Goal: Navigation & Orientation: Find specific page/section

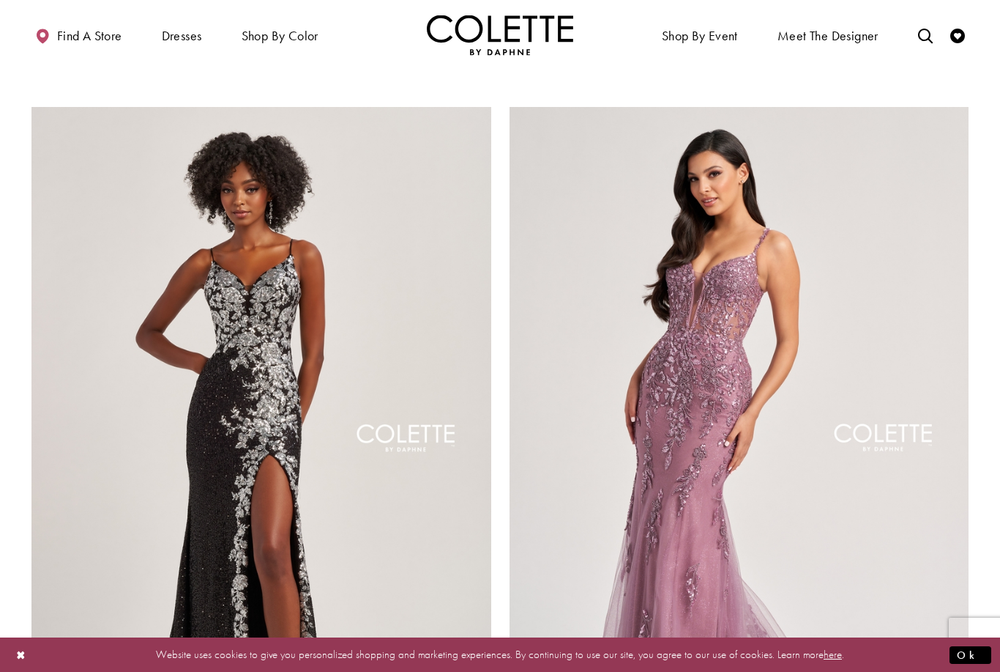
scroll to position [2201, 0]
click at [808, 31] on span "Meet the designer" at bounding box center [828, 36] width 101 height 15
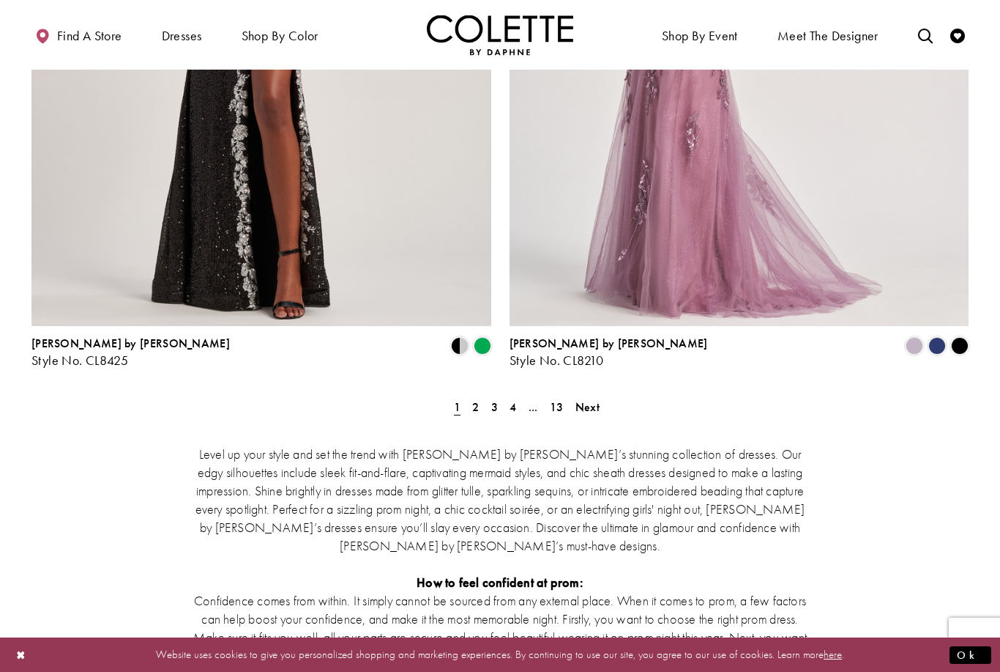
scroll to position [2649, 0]
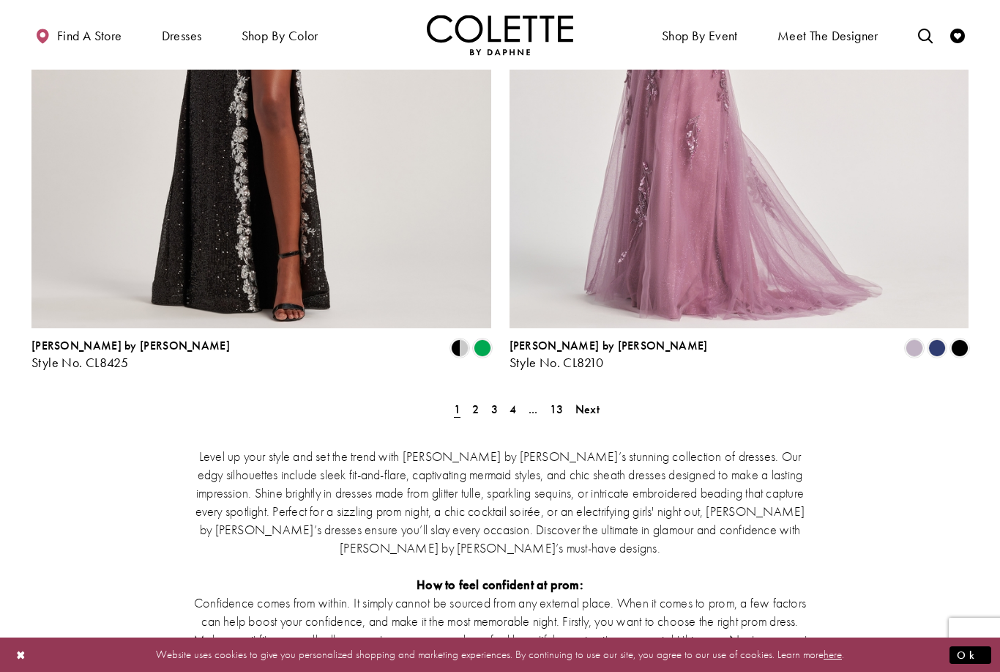
click at [598, 401] on span "Next" at bounding box center [588, 408] width 24 height 15
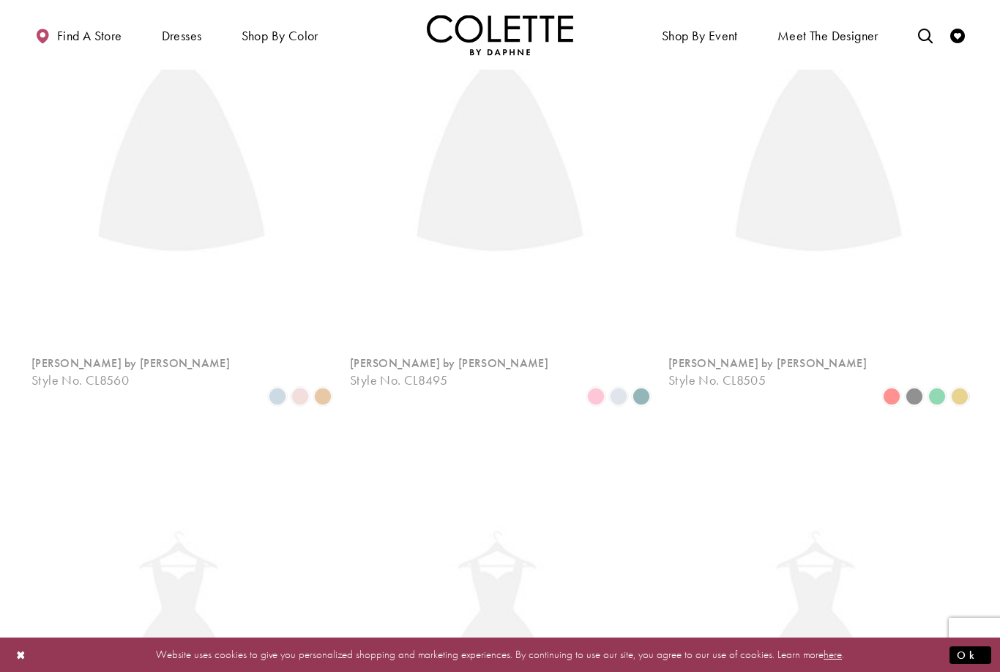
scroll to position [78, 0]
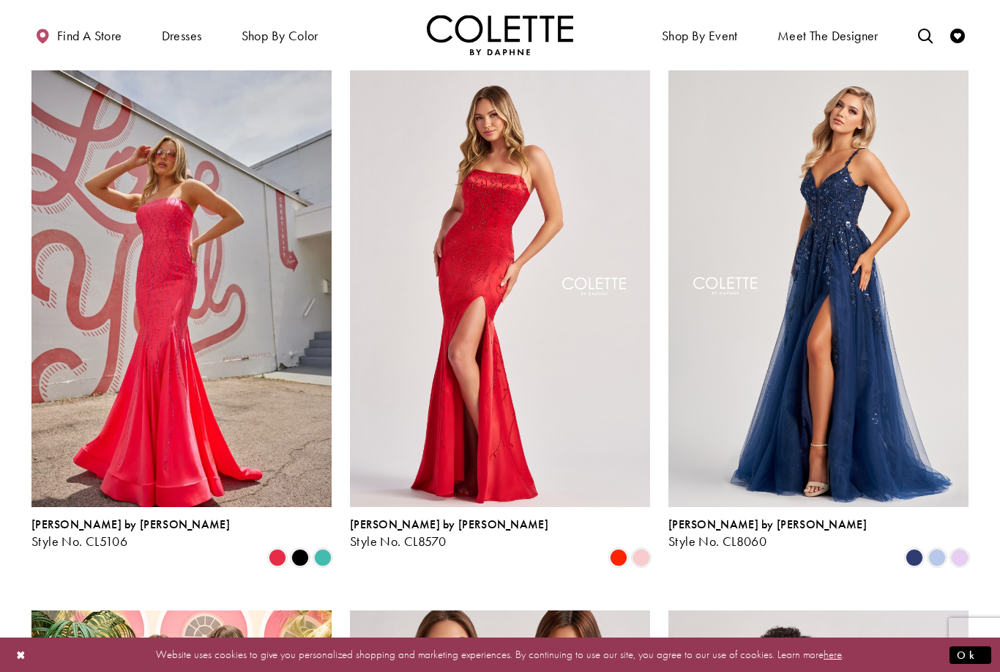
click at [964, 548] on span "Product List" at bounding box center [960, 557] width 18 height 18
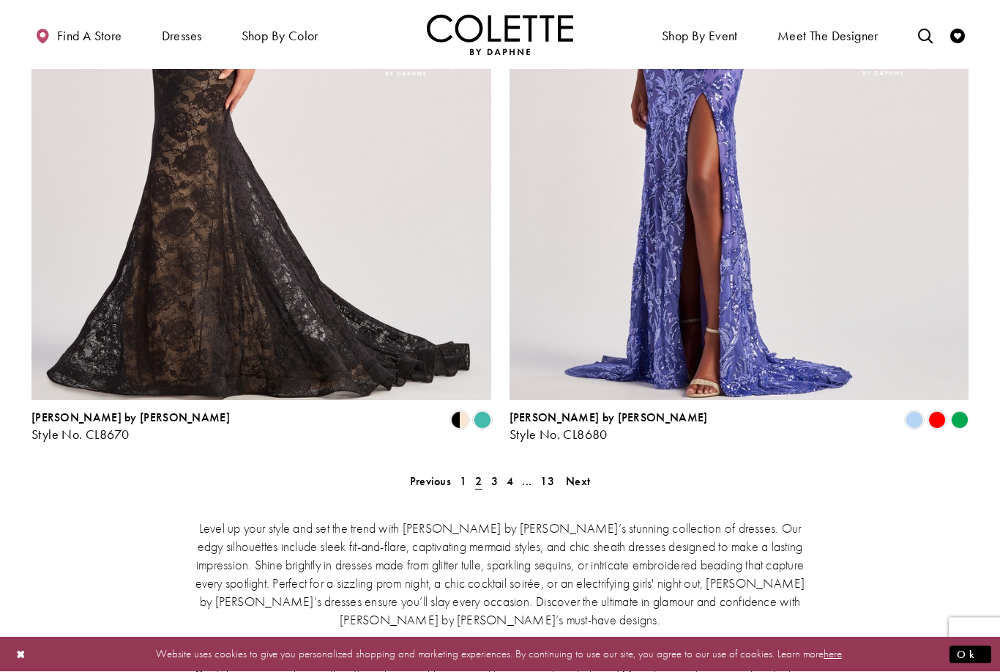
scroll to position [2616, 0]
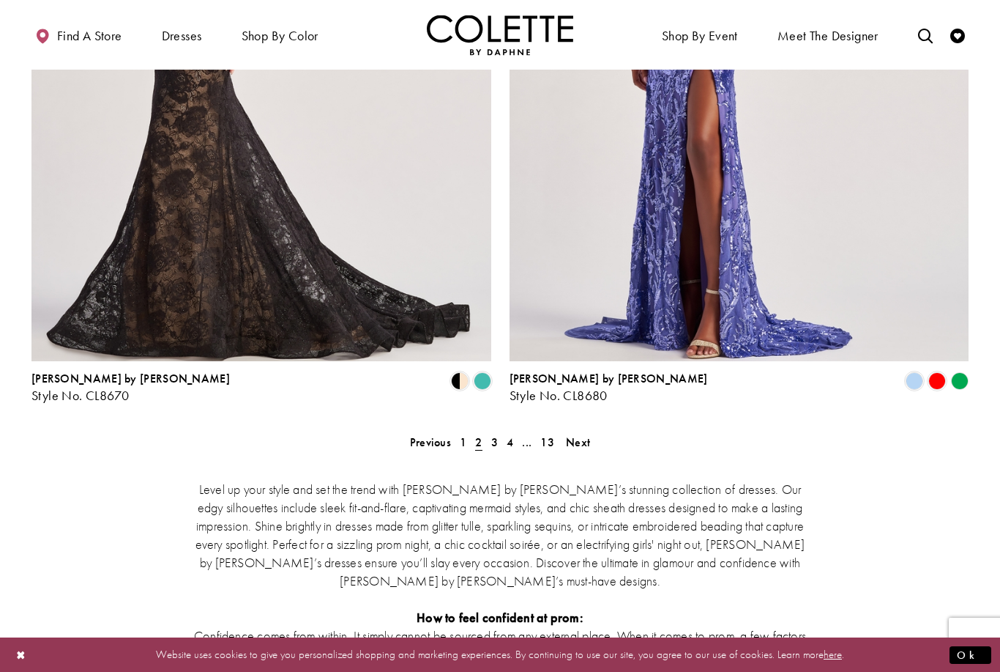
click at [584, 434] on span "Next" at bounding box center [578, 441] width 24 height 15
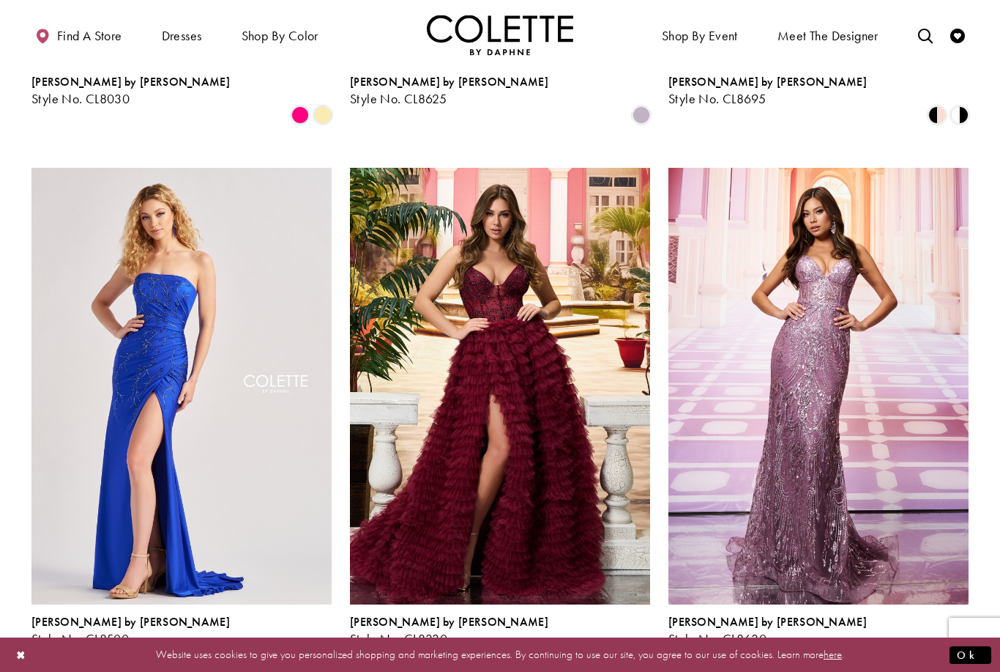
scroll to position [1602, 0]
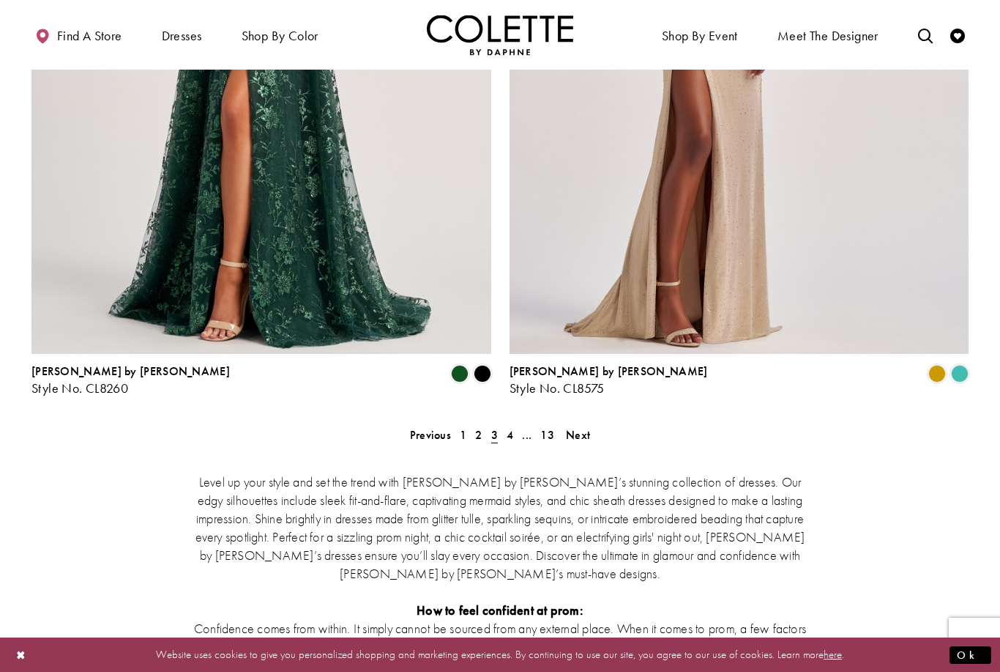
click at [584, 427] on span "Next" at bounding box center [578, 434] width 24 height 15
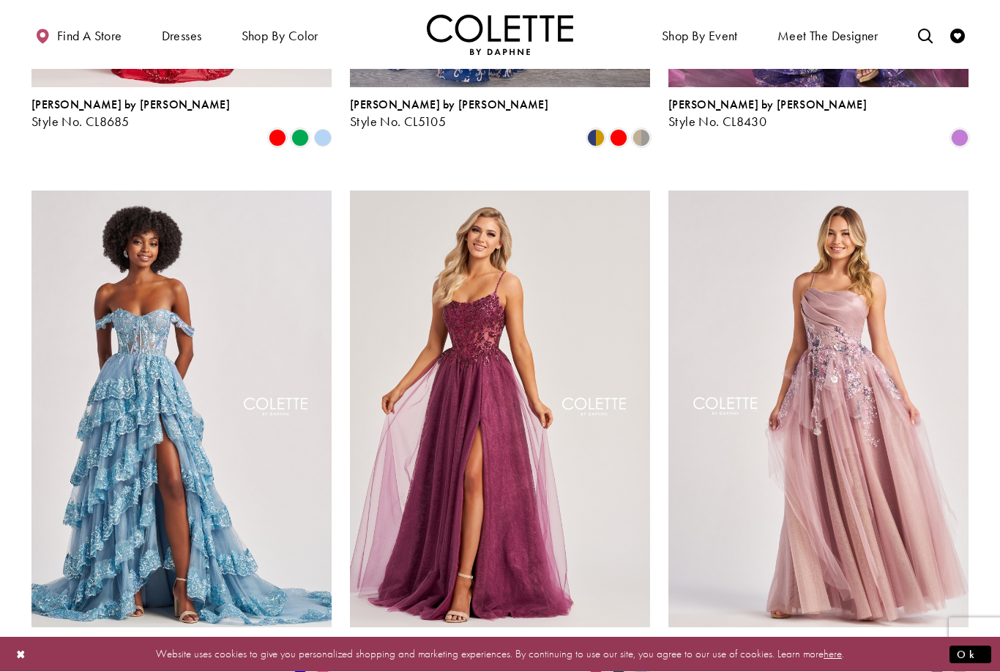
scroll to position [1038, 0]
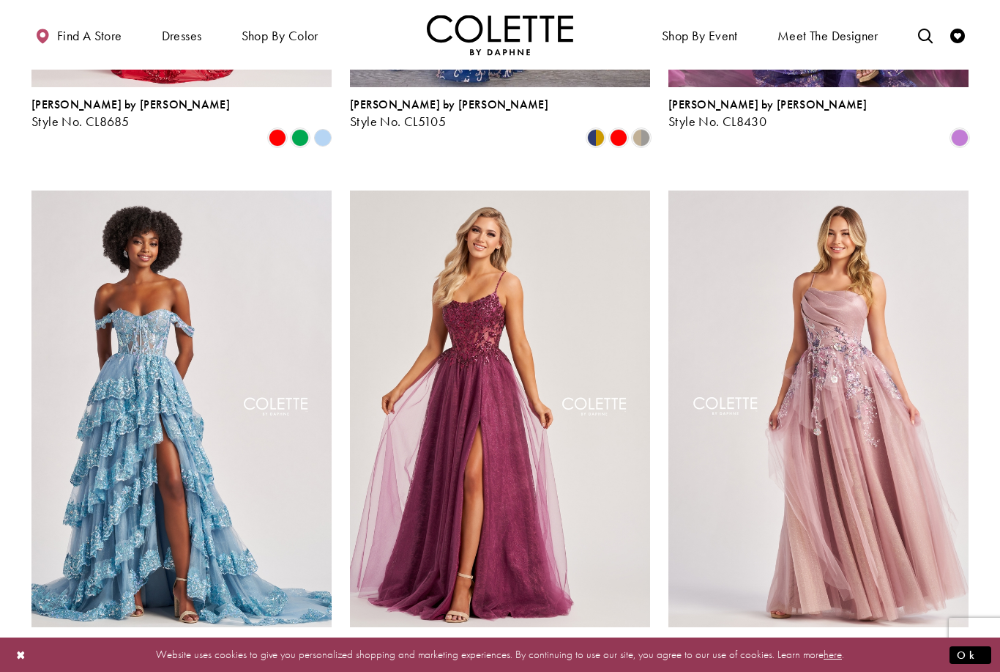
click at [643, 669] on span "Product List" at bounding box center [642, 678] width 18 height 18
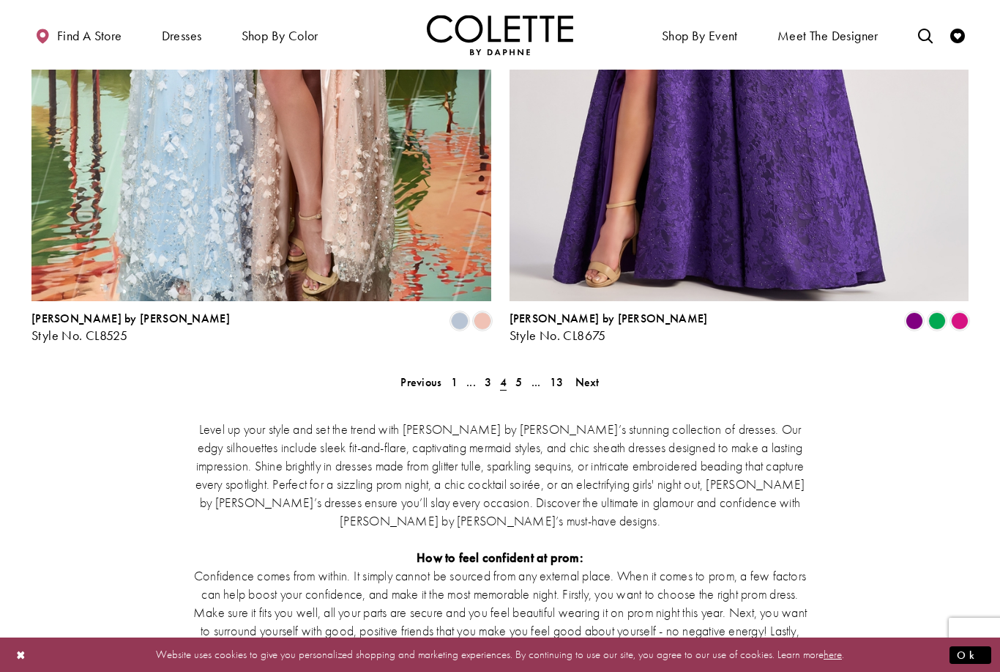
scroll to position [2677, 0]
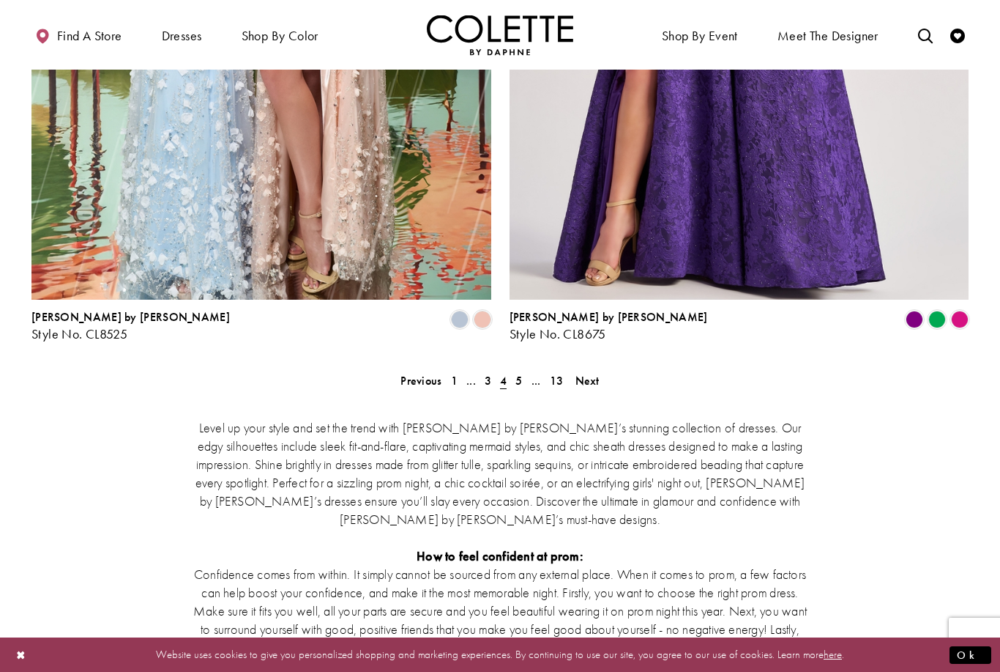
click at [598, 373] on span "Next" at bounding box center [588, 380] width 24 height 15
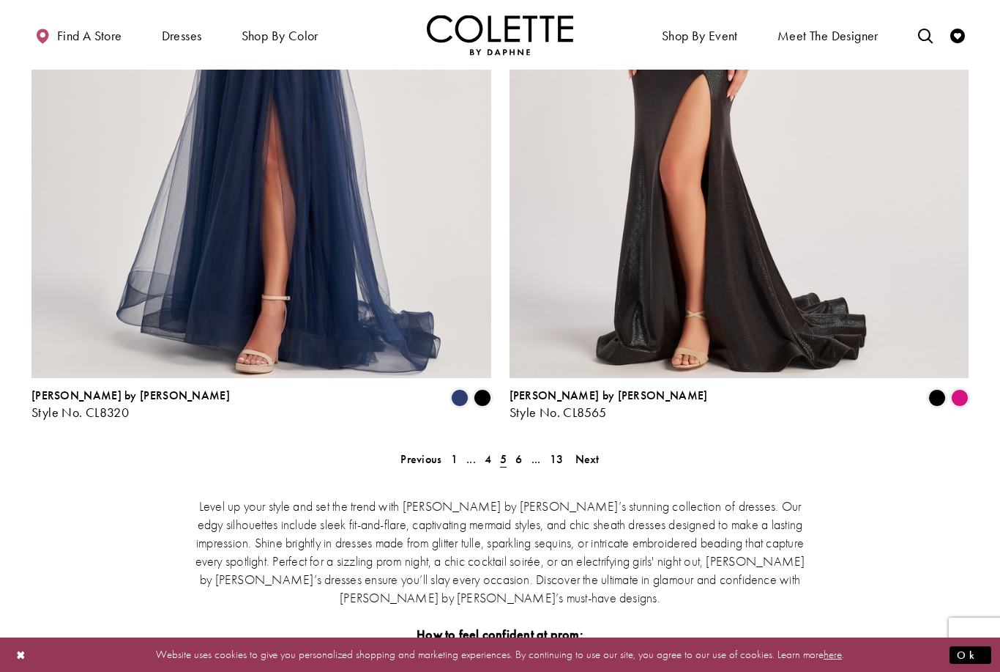
scroll to position [2597, 0]
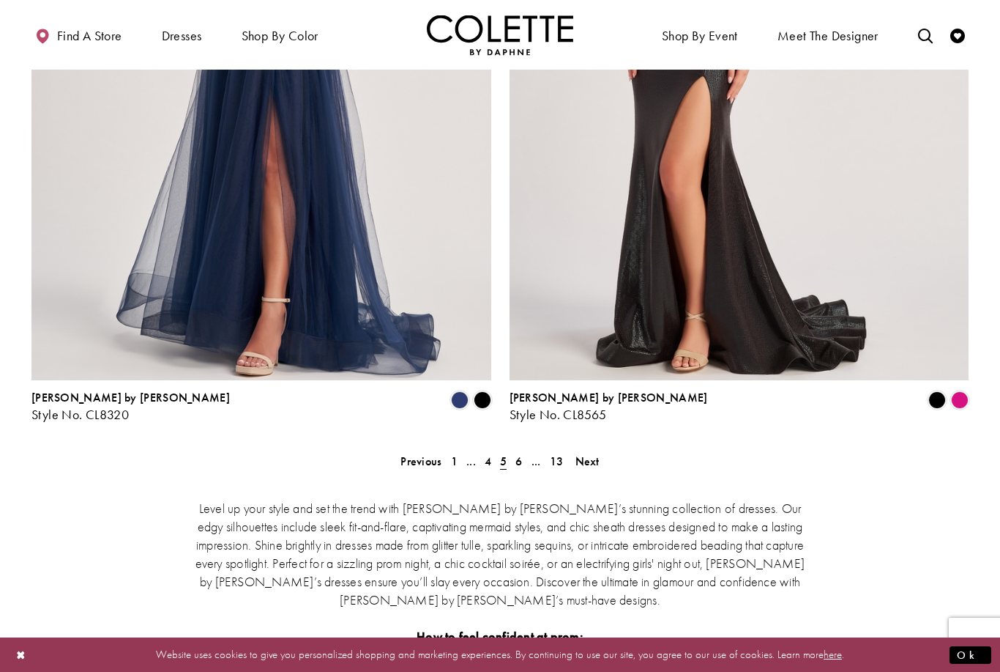
click at [593, 453] on span "Next" at bounding box center [588, 460] width 24 height 15
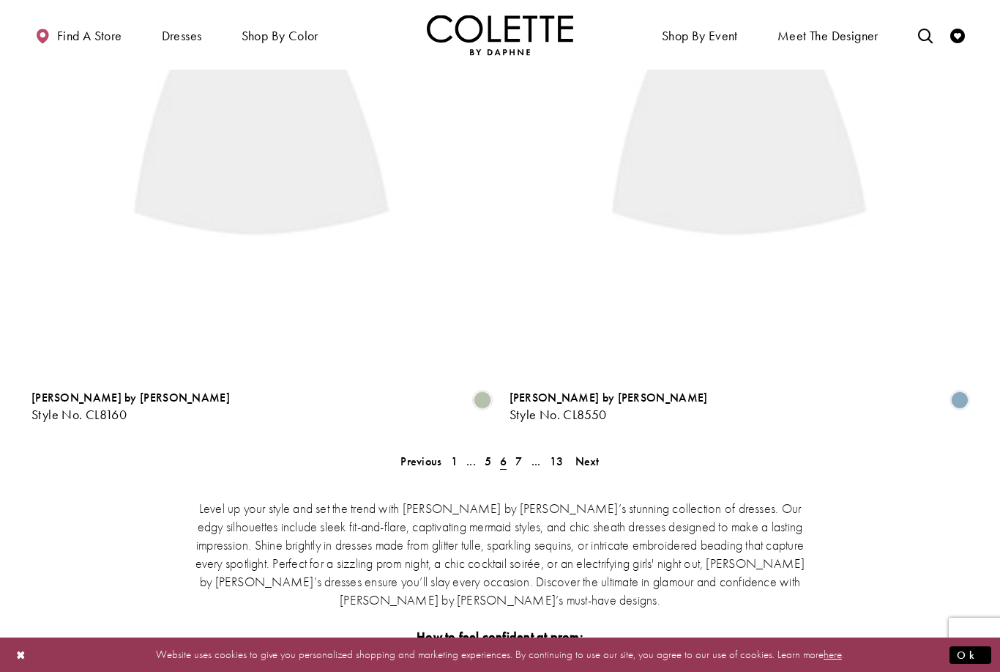
scroll to position [78, 0]
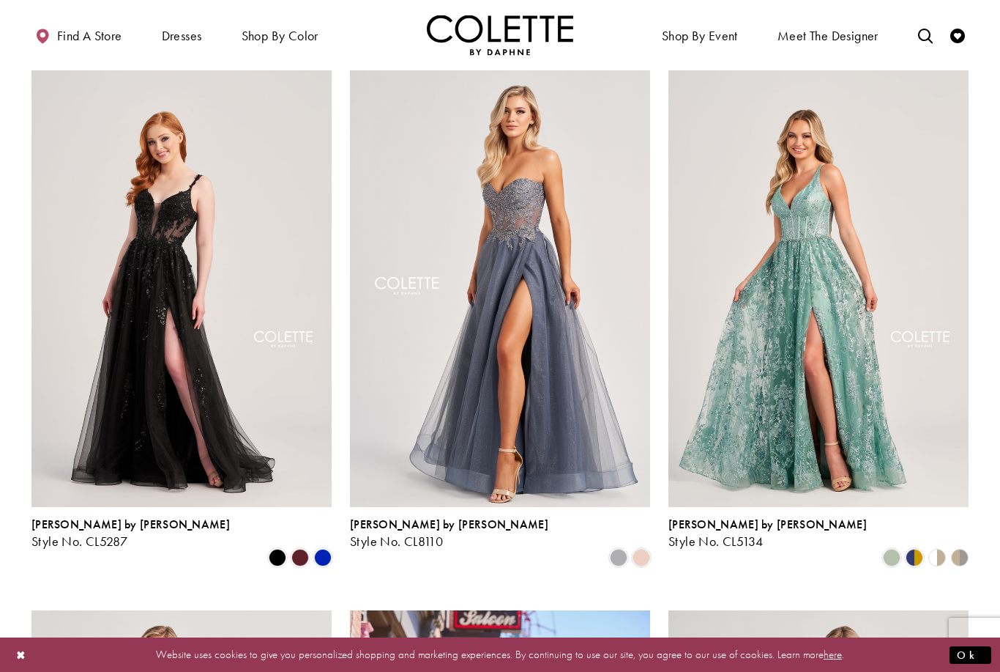
click at [644, 548] on span "Product List" at bounding box center [642, 557] width 18 height 18
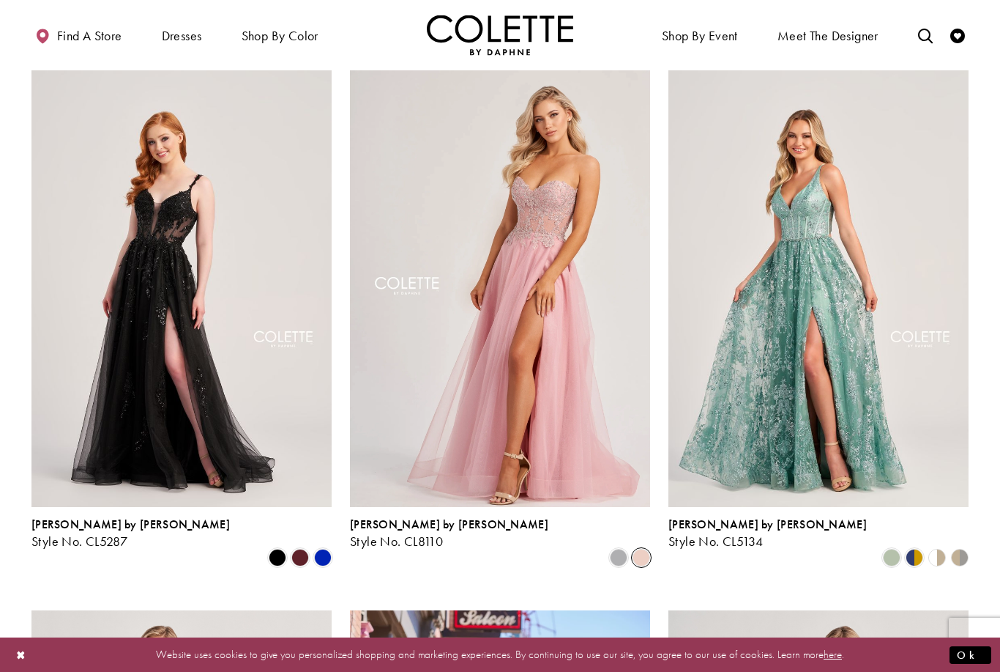
click at [619, 548] on span "Product List" at bounding box center [619, 557] width 18 height 18
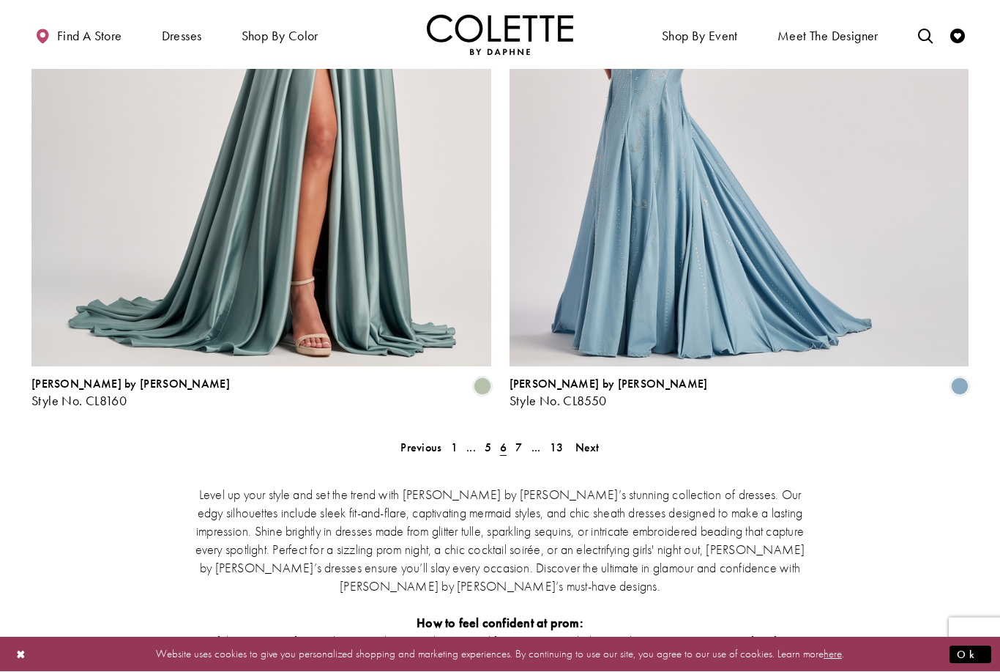
scroll to position [2627, 0]
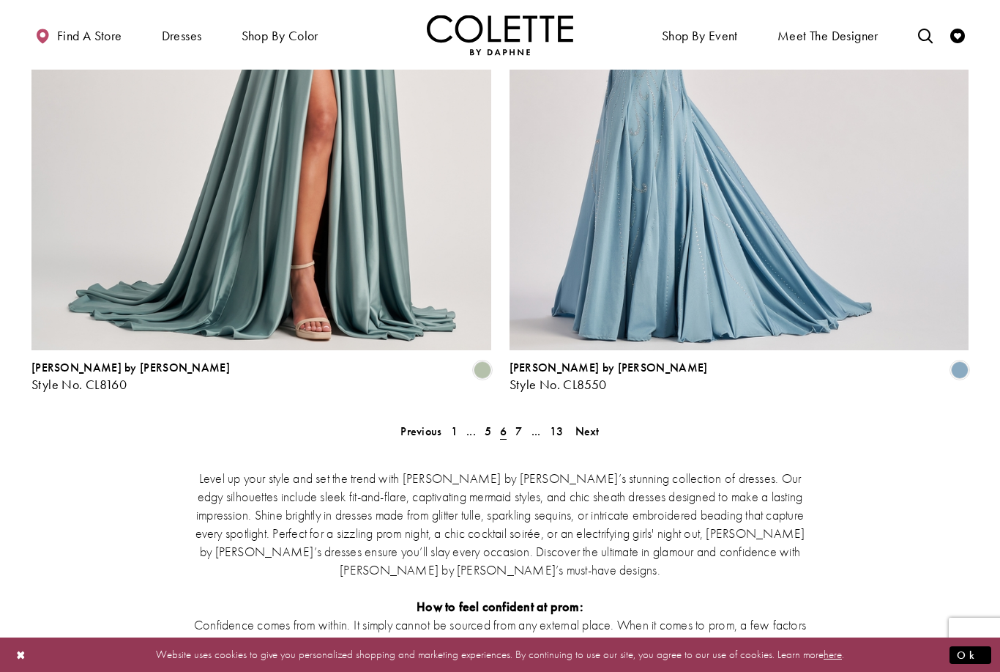
click at [593, 423] on span "Next" at bounding box center [588, 430] width 24 height 15
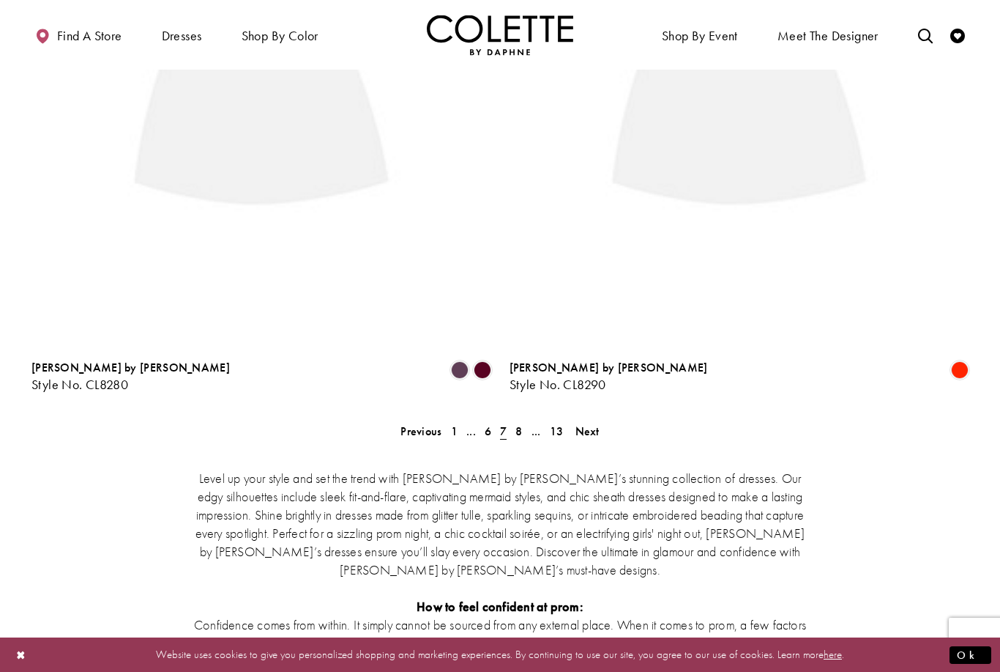
scroll to position [78, 0]
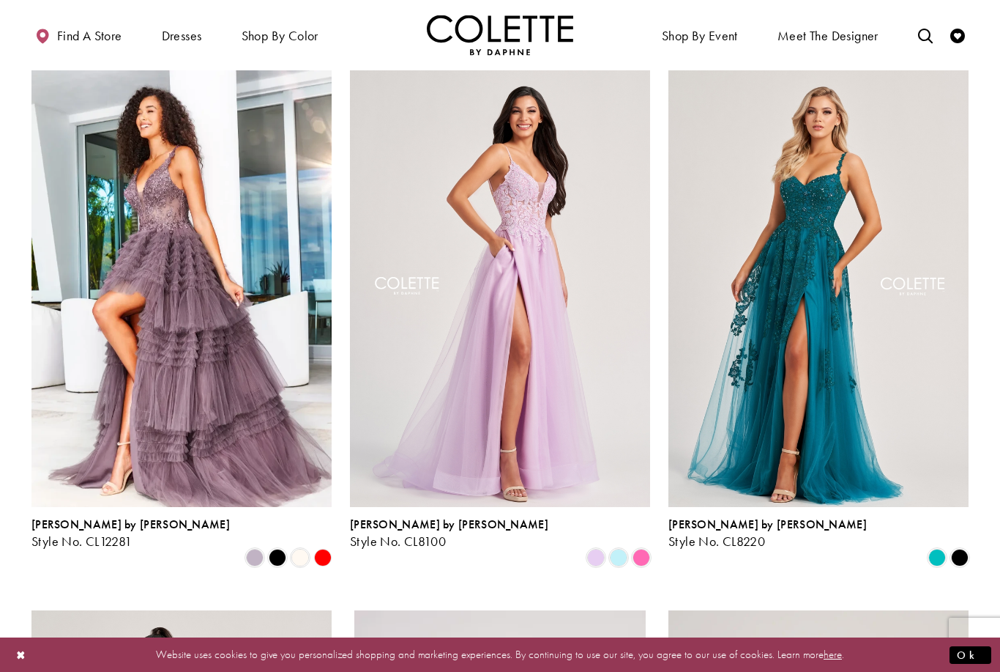
click at [621, 548] on span "Product List" at bounding box center [619, 557] width 18 height 18
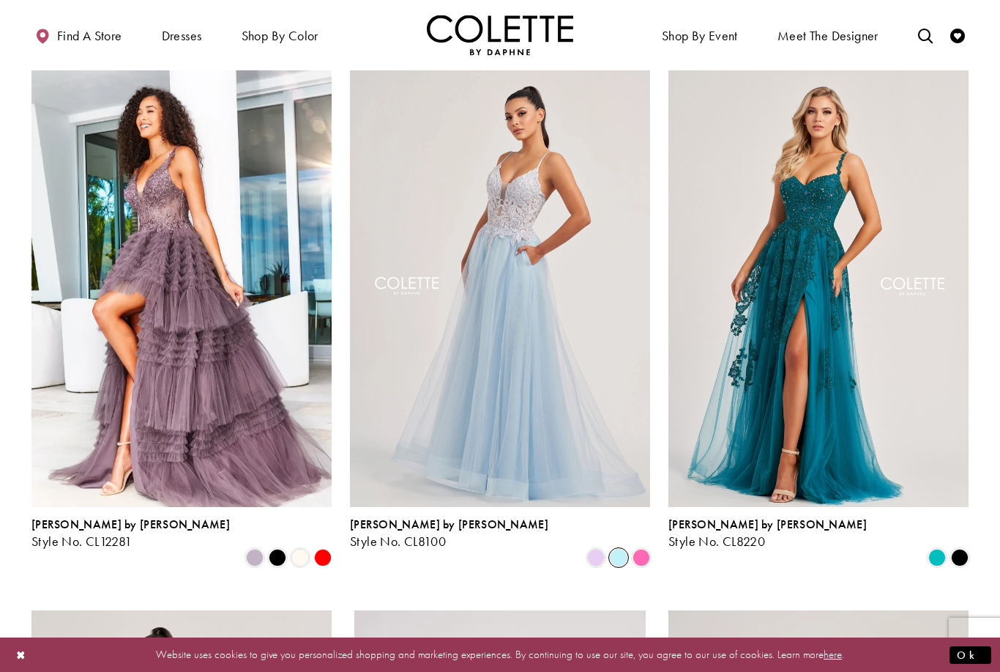
click at [590, 548] on span "Product List" at bounding box center [596, 557] width 18 height 18
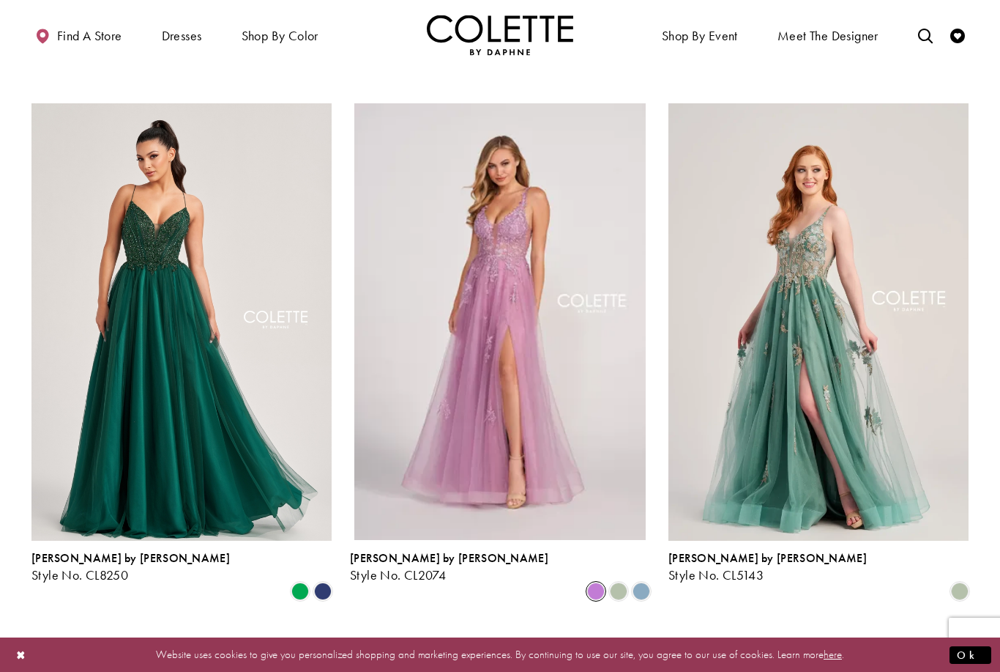
scroll to position [588, 0]
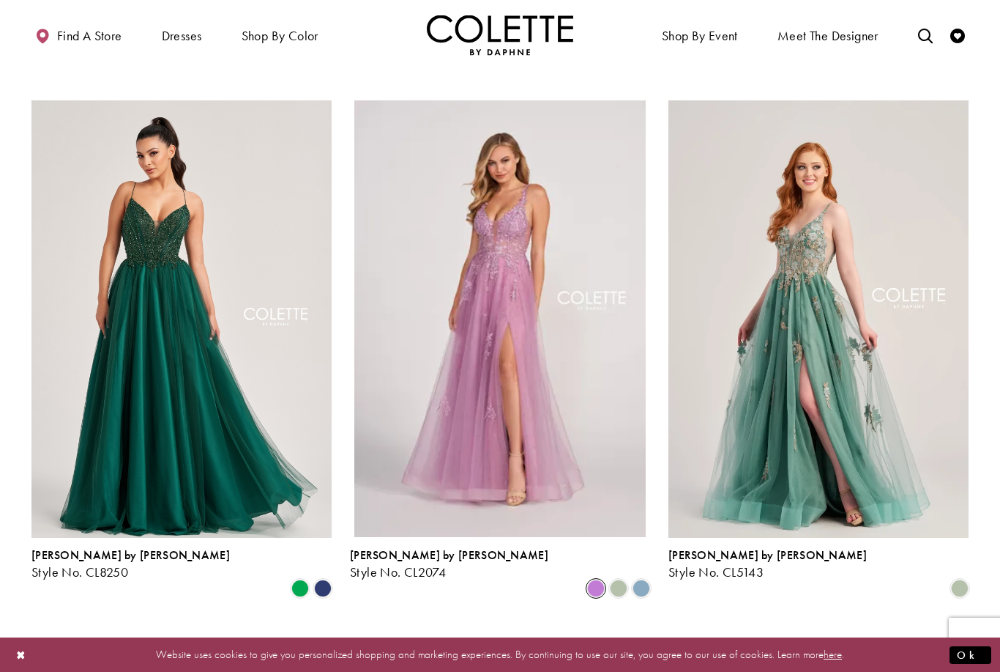
click at [620, 579] on span "Product List" at bounding box center [619, 588] width 18 height 18
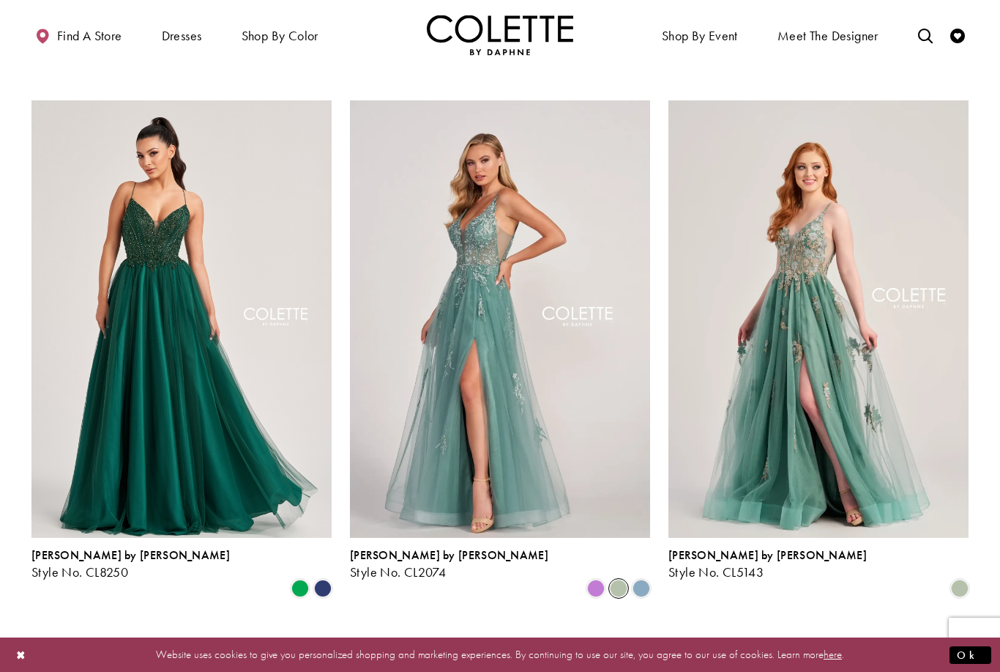
click at [647, 579] on span "Product List" at bounding box center [642, 588] width 18 height 18
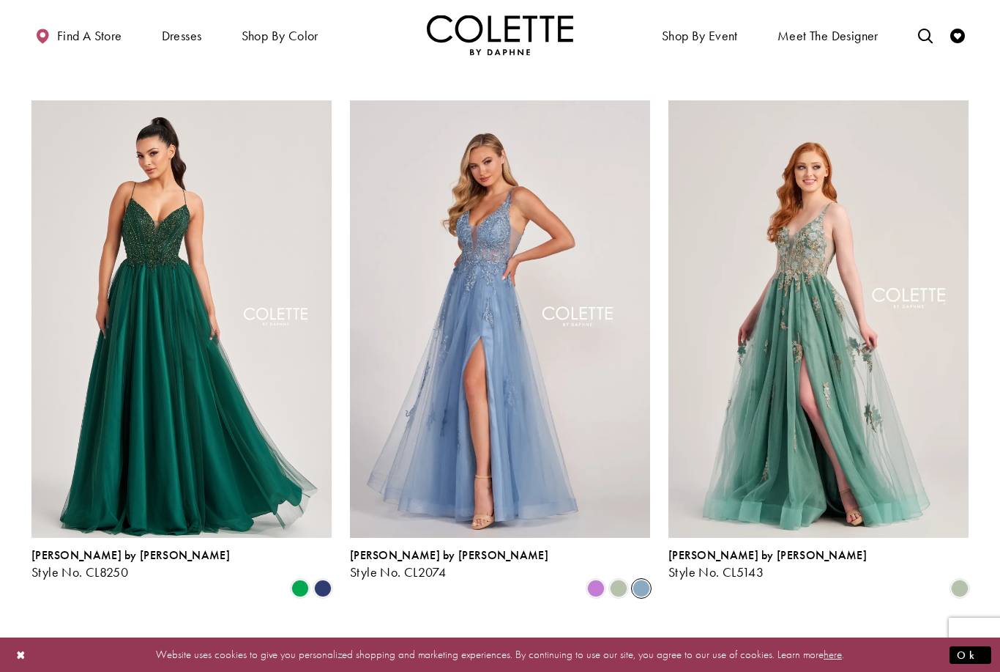
click at [594, 579] on span "Product List" at bounding box center [596, 588] width 18 height 18
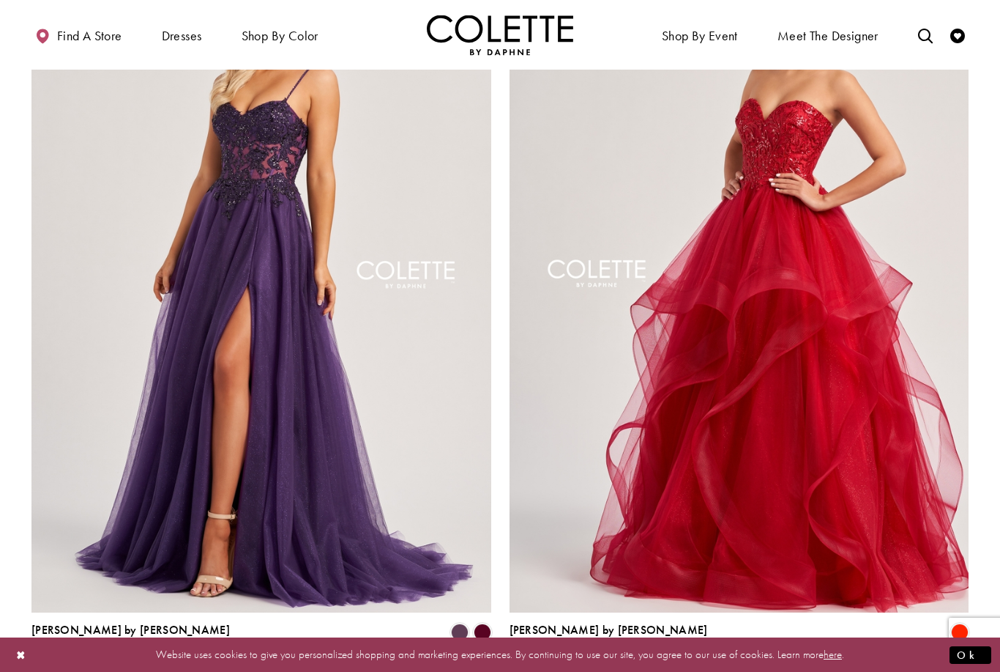
scroll to position [2366, 0]
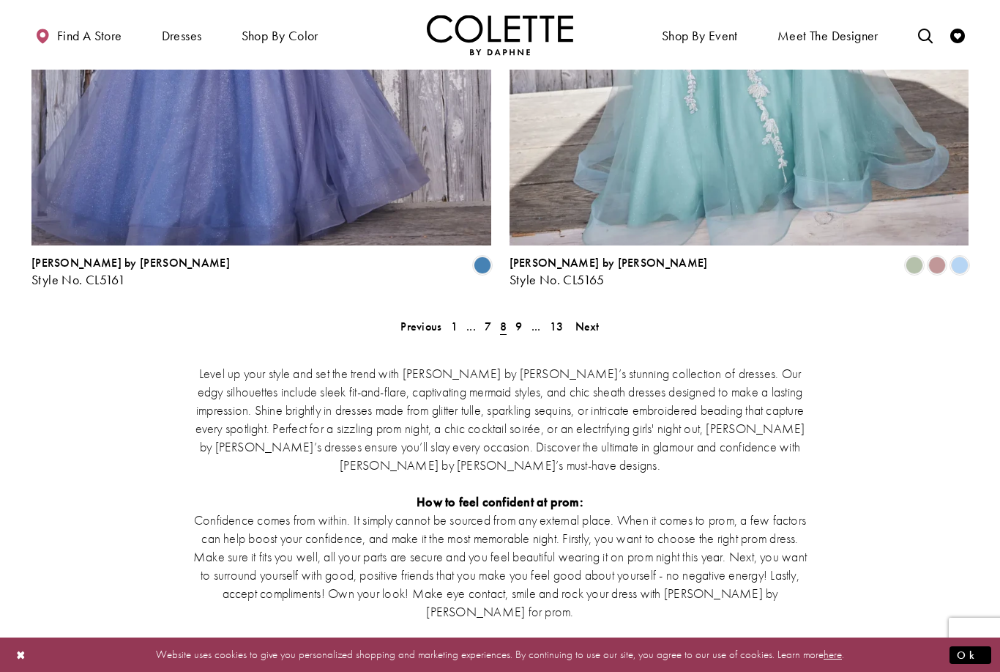
scroll to position [2732, 0]
click at [593, 318] on span "Next" at bounding box center [588, 325] width 24 height 15
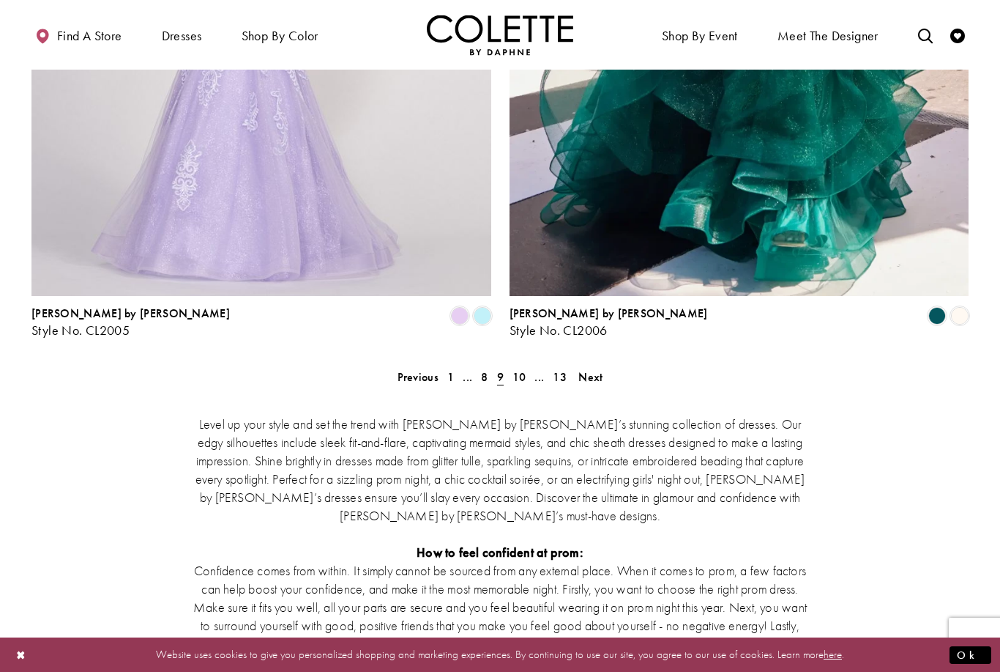
scroll to position [2679, 0]
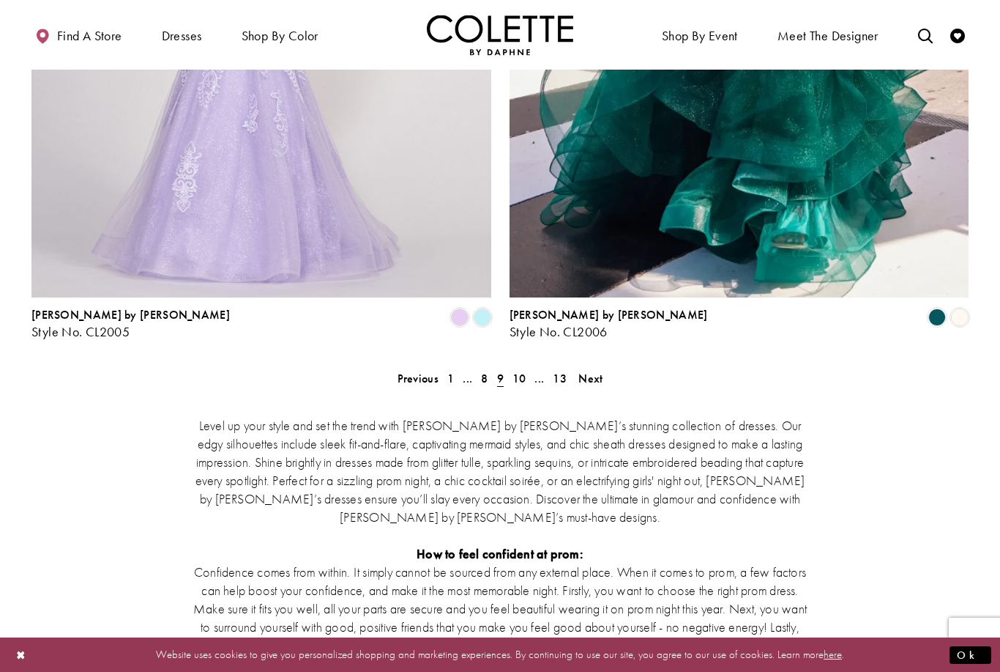
click at [603, 371] on span "Next" at bounding box center [591, 378] width 24 height 15
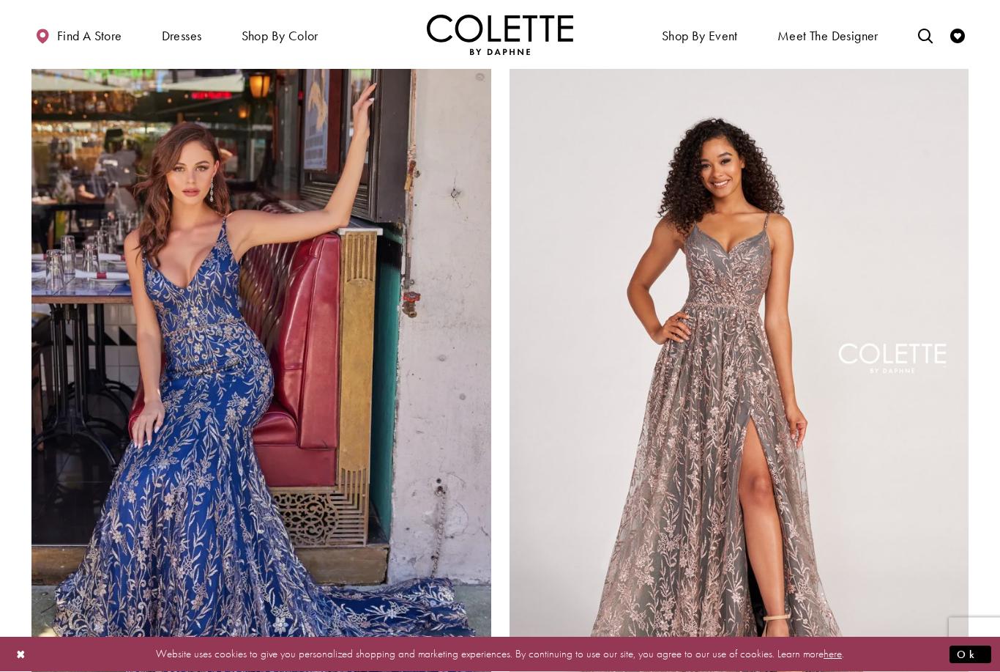
scroll to position [2253, 0]
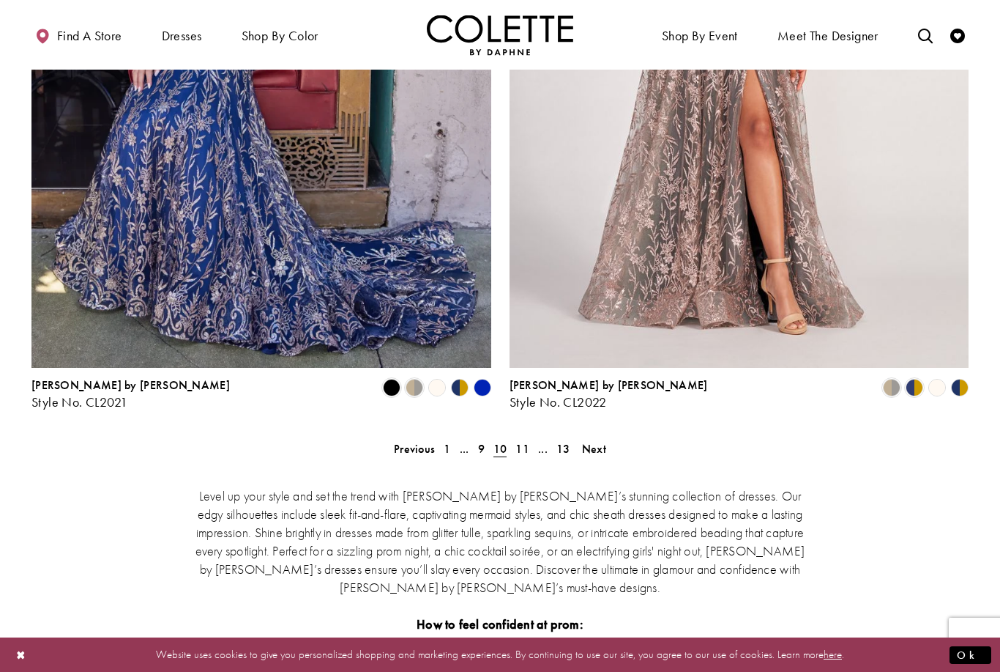
click at [595, 441] on span "Next" at bounding box center [594, 448] width 24 height 15
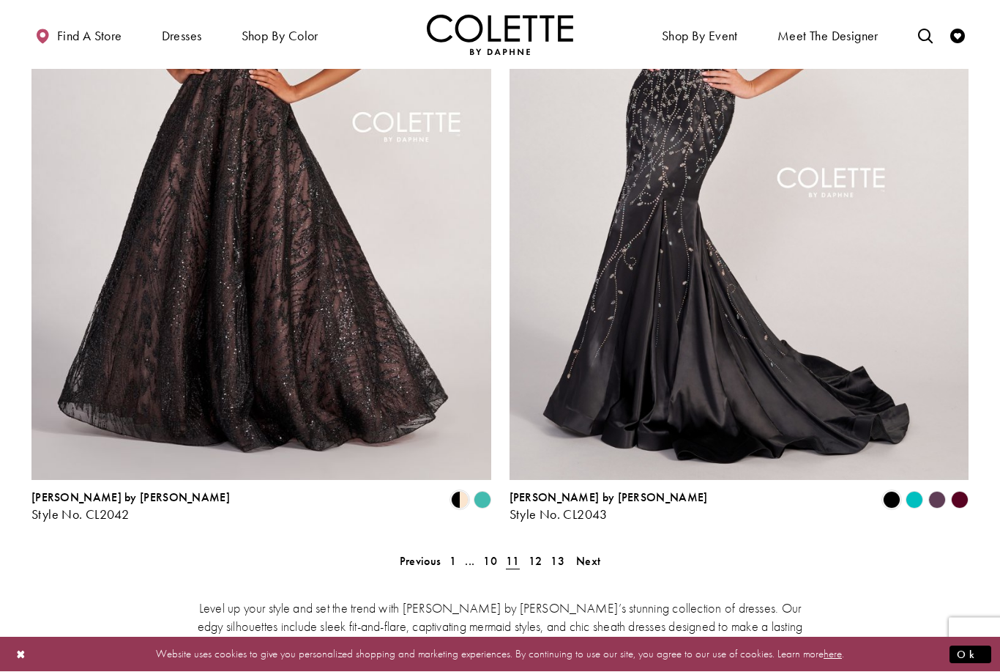
scroll to position [2504, 0]
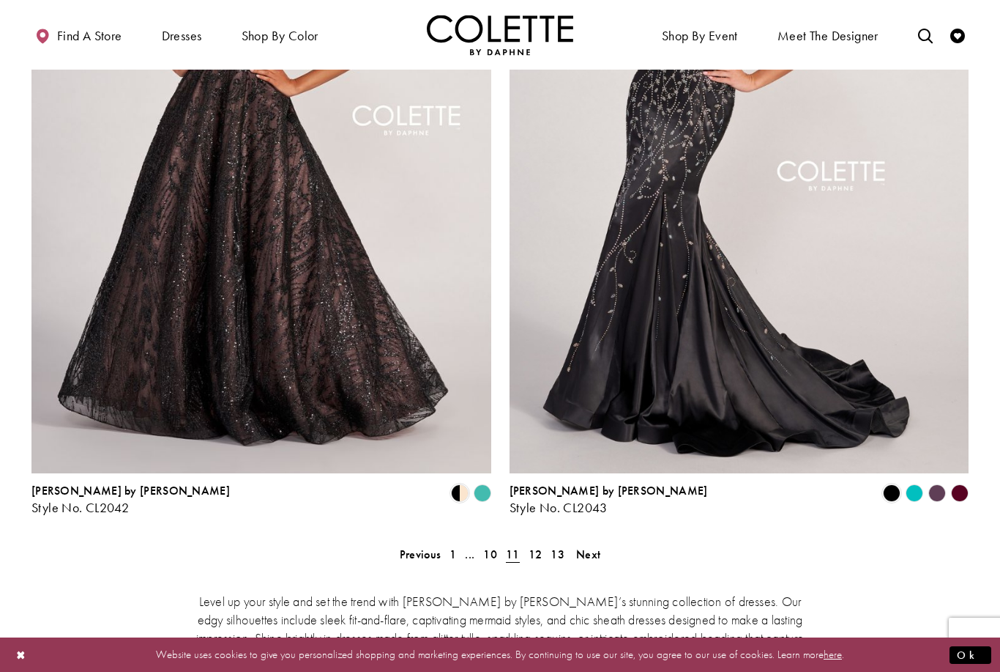
click at [594, 546] on span "Next" at bounding box center [588, 553] width 24 height 15
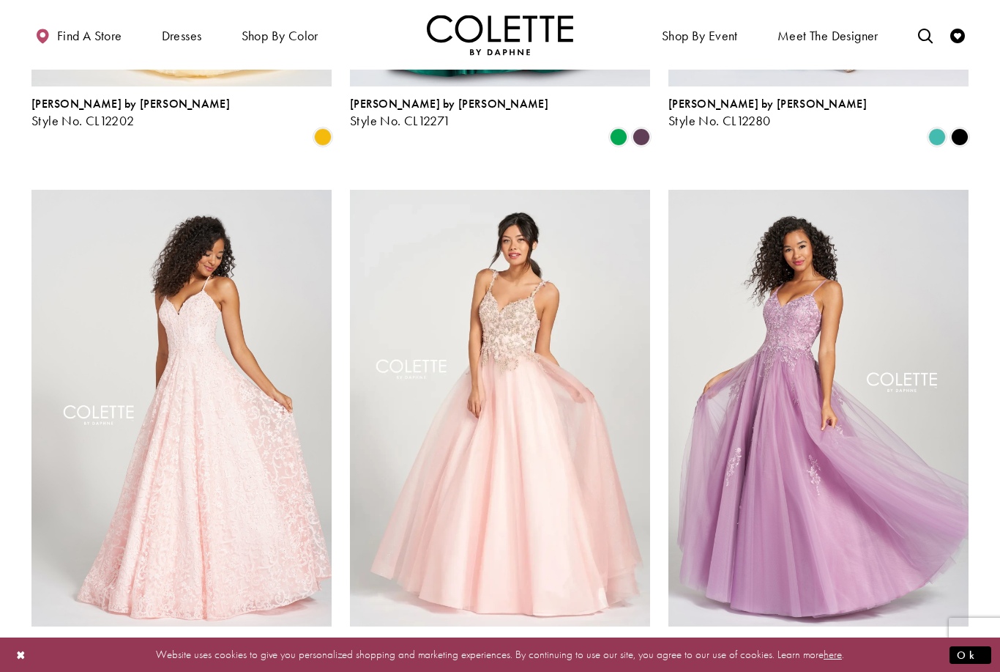
scroll to position [1580, 0]
click at [318, 667] on span "Product List" at bounding box center [323, 676] width 18 height 18
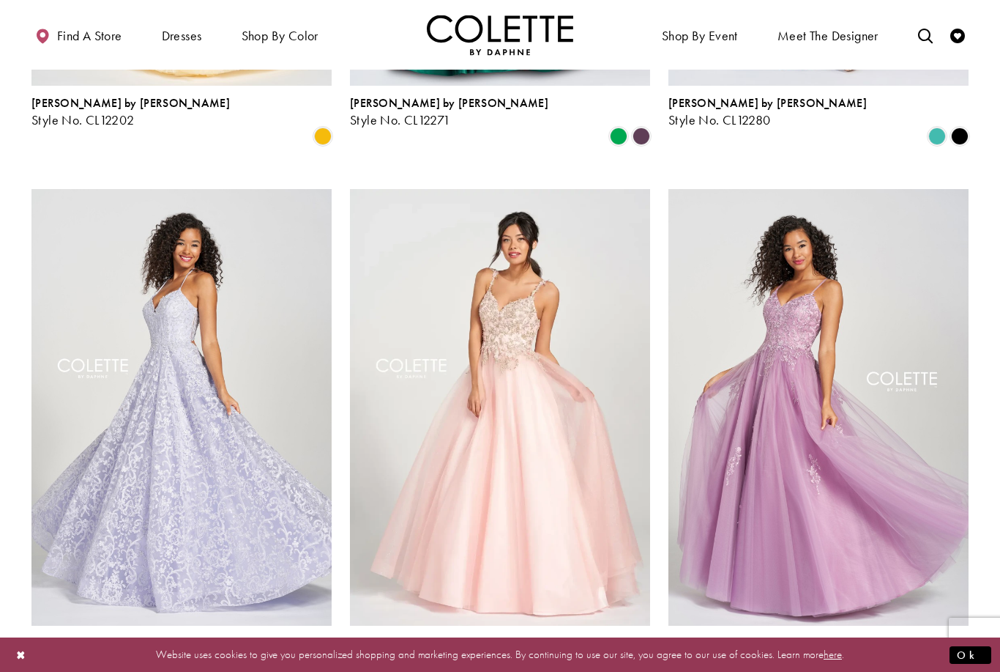
click at [957, 667] on span "Product List" at bounding box center [960, 676] width 18 height 18
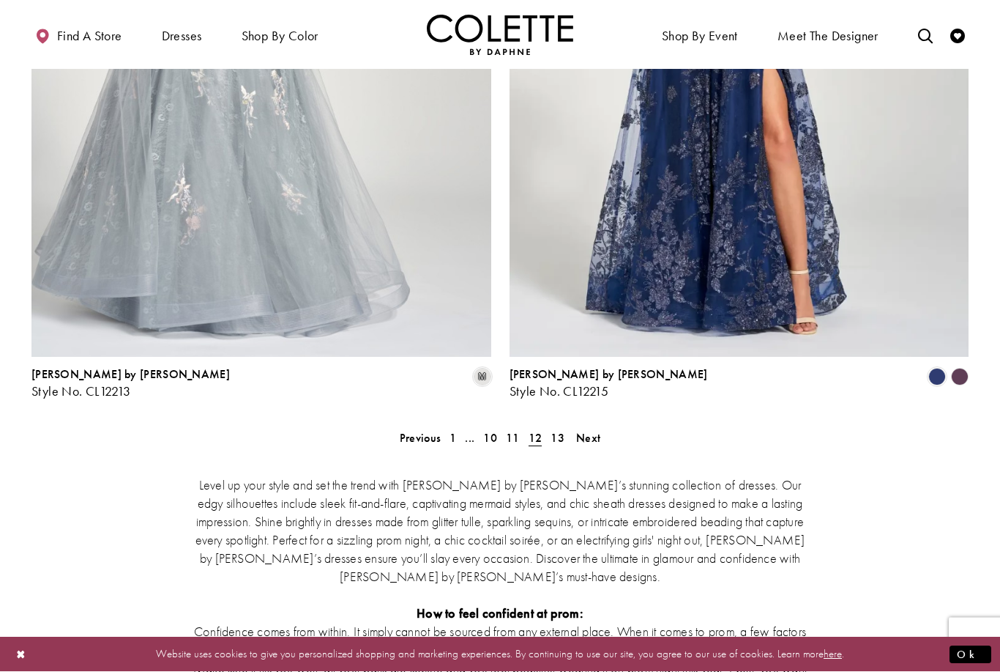
scroll to position [2624, 0]
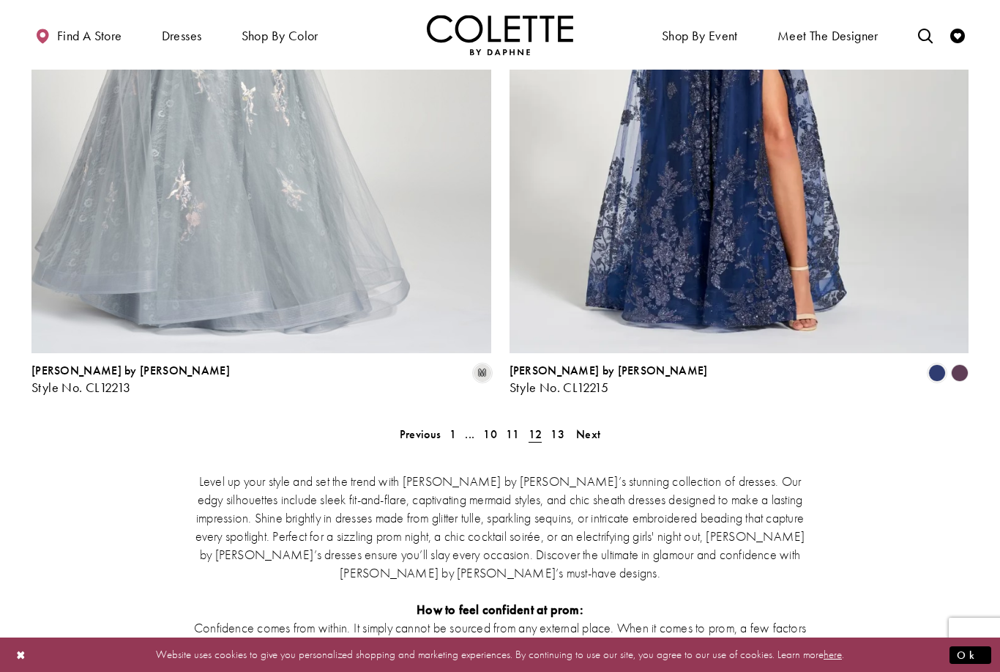
click at [595, 426] on span "Next" at bounding box center [588, 433] width 24 height 15
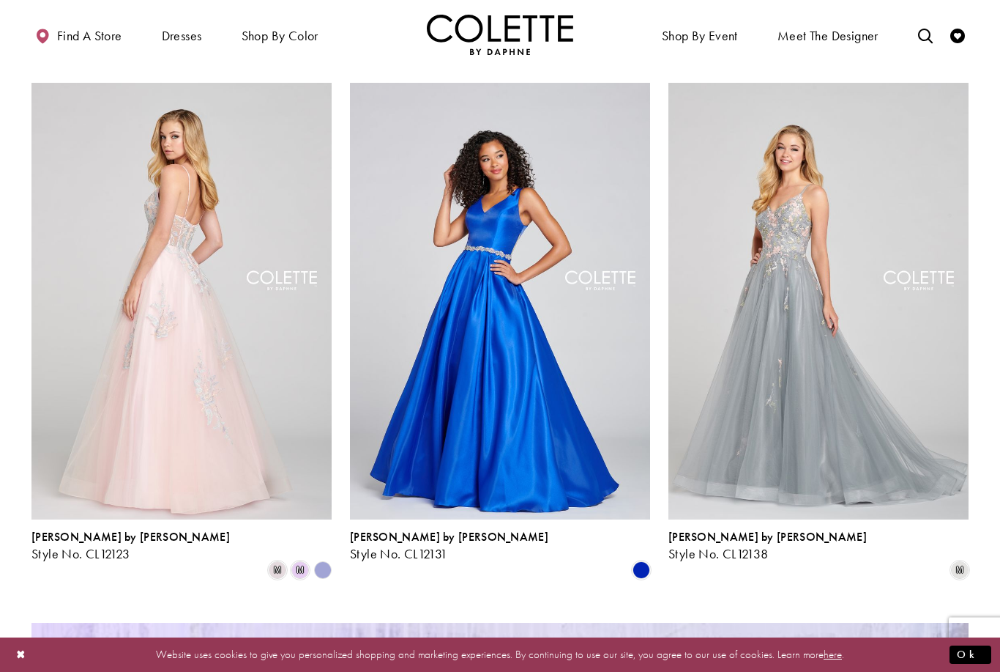
scroll to position [1146, 0]
click at [294, 561] on span "m" at bounding box center [300, 570] width 18 height 18
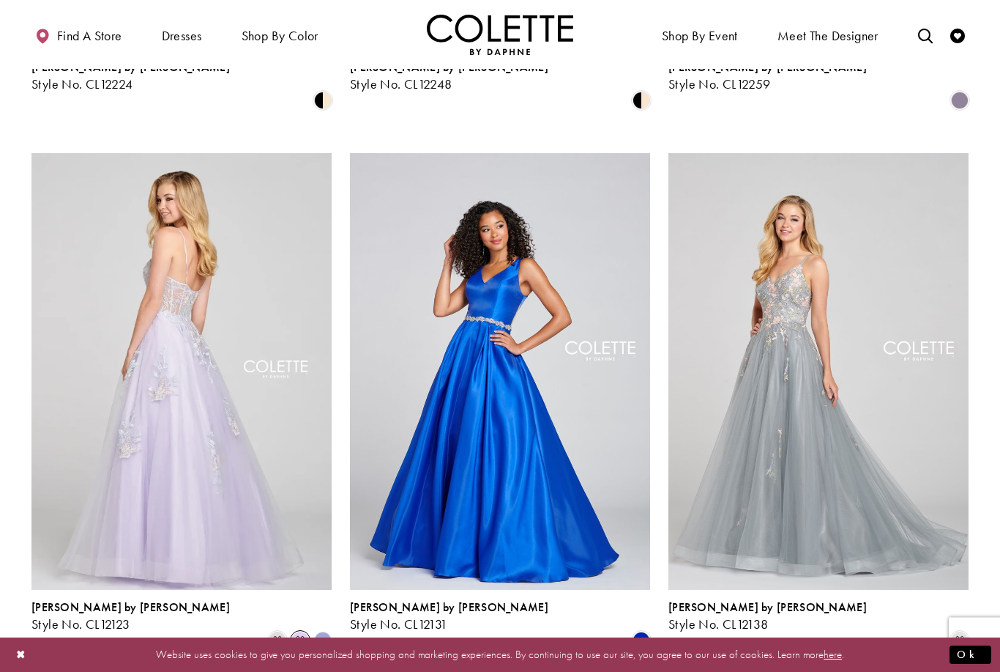
scroll to position [1076, 0]
click at [309, 631] on span "m" at bounding box center [300, 640] width 18 height 18
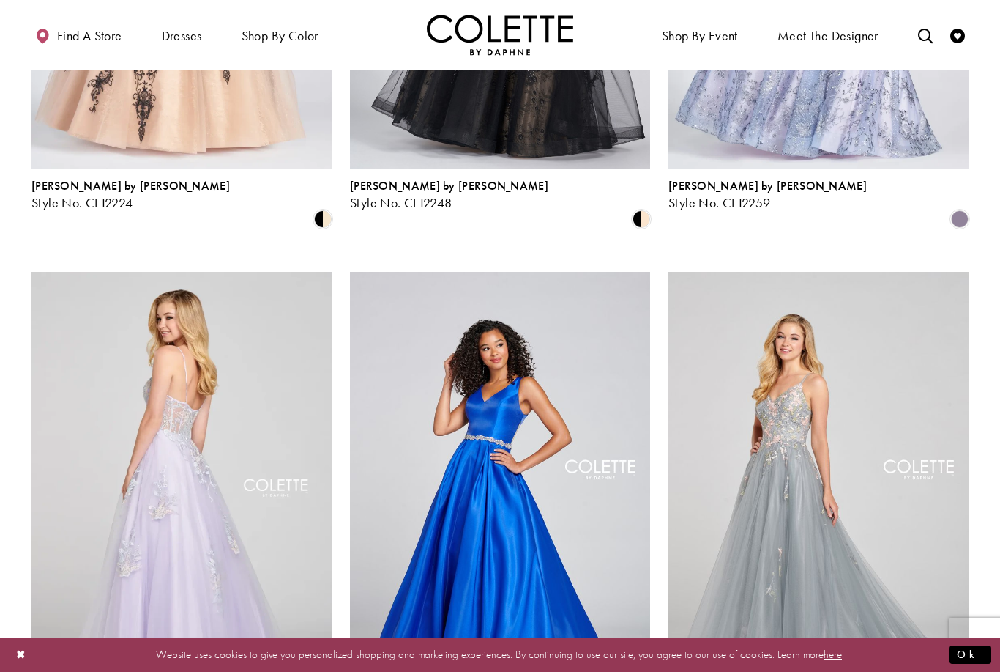
scroll to position [953, 0]
